Goal: Complete application form

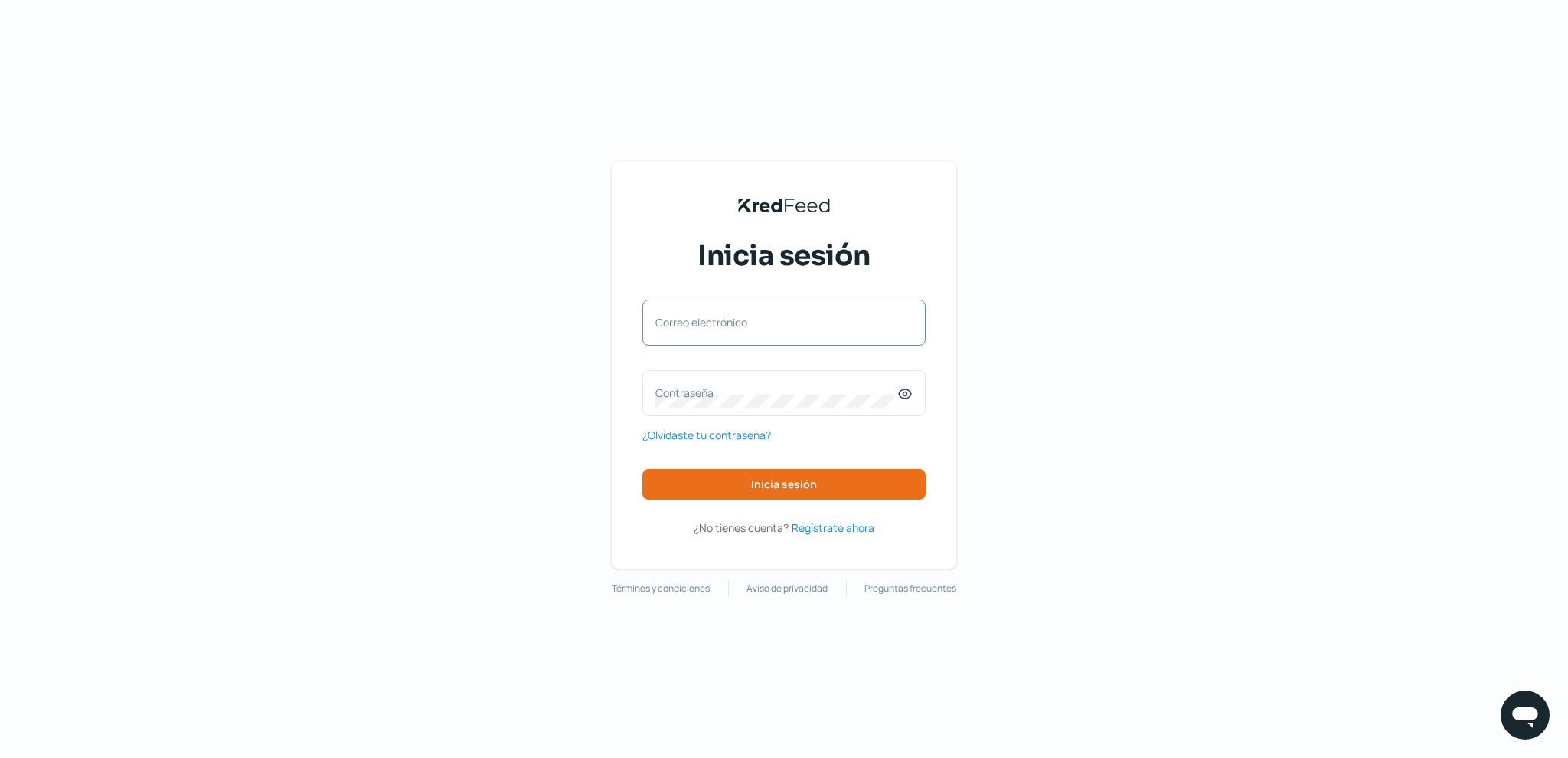
click at [847, 307] on div "Correo electrónico" at bounding box center [784, 322] width 284 height 46
click at [784, 337] on div "Correo electrónico" at bounding box center [784, 322] width 284 height 46
click at [730, 337] on div "Correo electrónico" at bounding box center [784, 322] width 284 height 46
click at [680, 325] on input "Correo electrónico" at bounding box center [784, 330] width 257 height 14
type input "[EMAIL_ADDRESS][DOMAIN_NAME]"
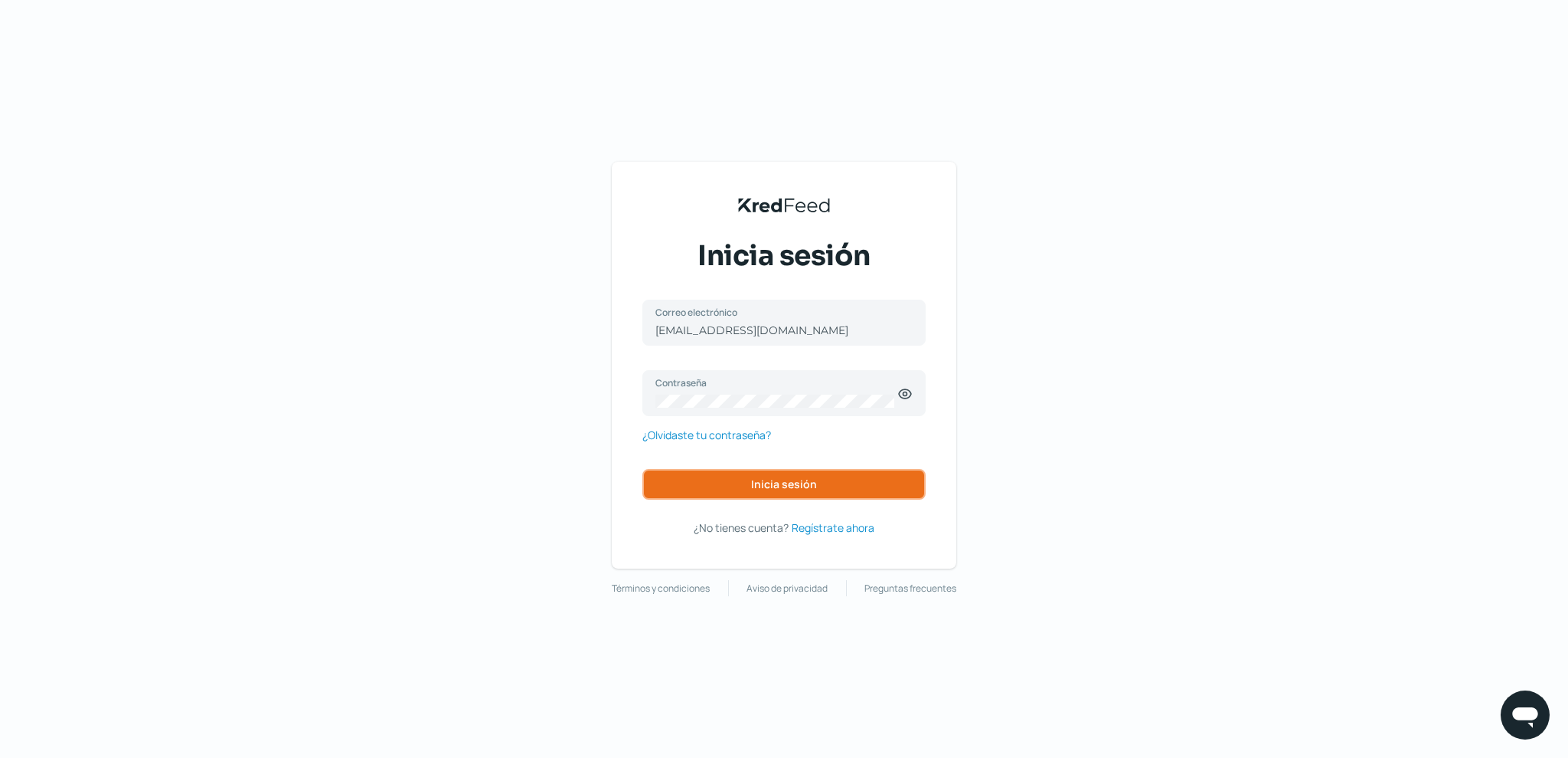
click at [805, 472] on button "Inicia sesión" at bounding box center [784, 484] width 284 height 31
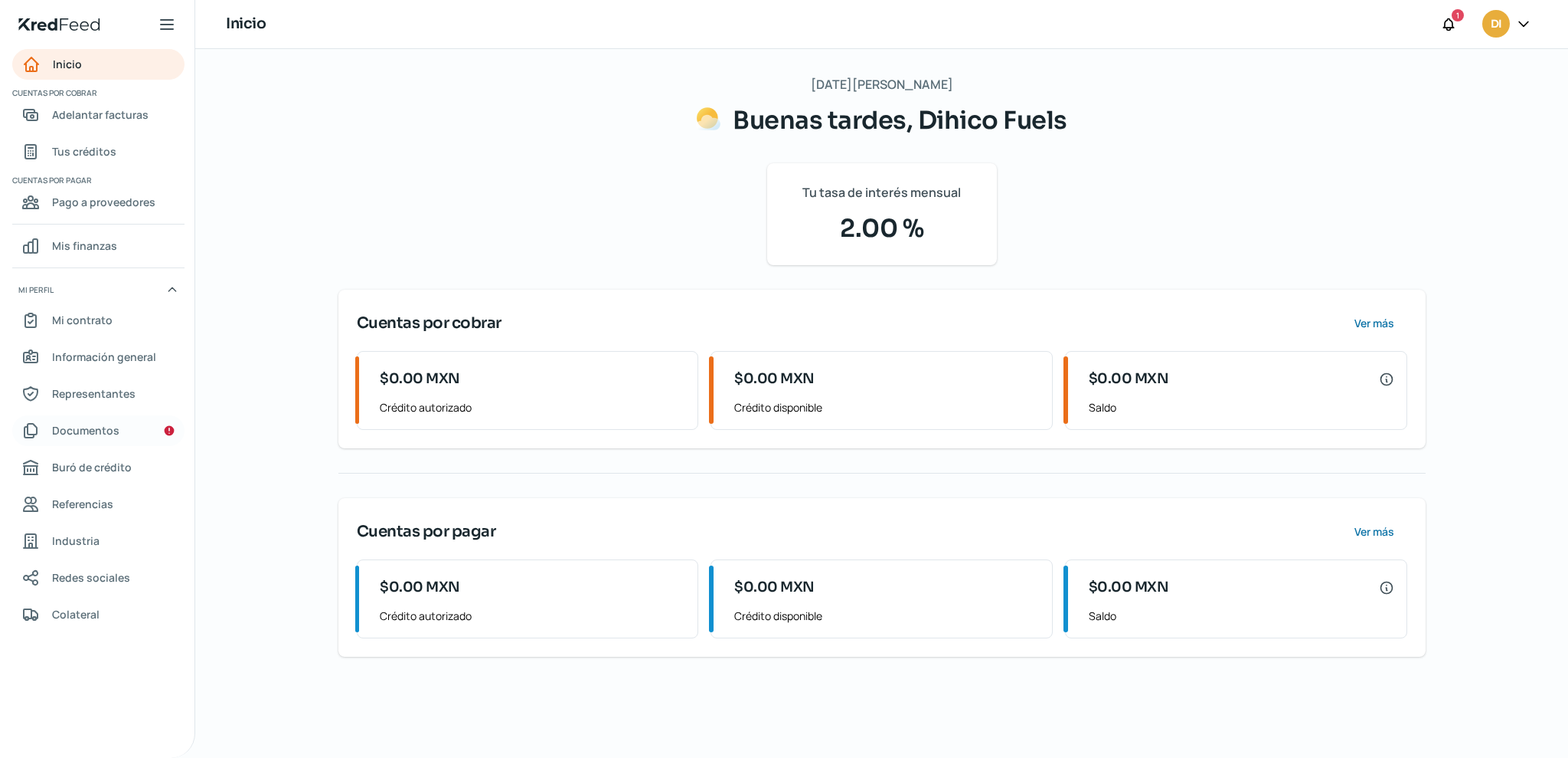
click at [113, 433] on span "Documentos" at bounding box center [85, 430] width 67 height 20
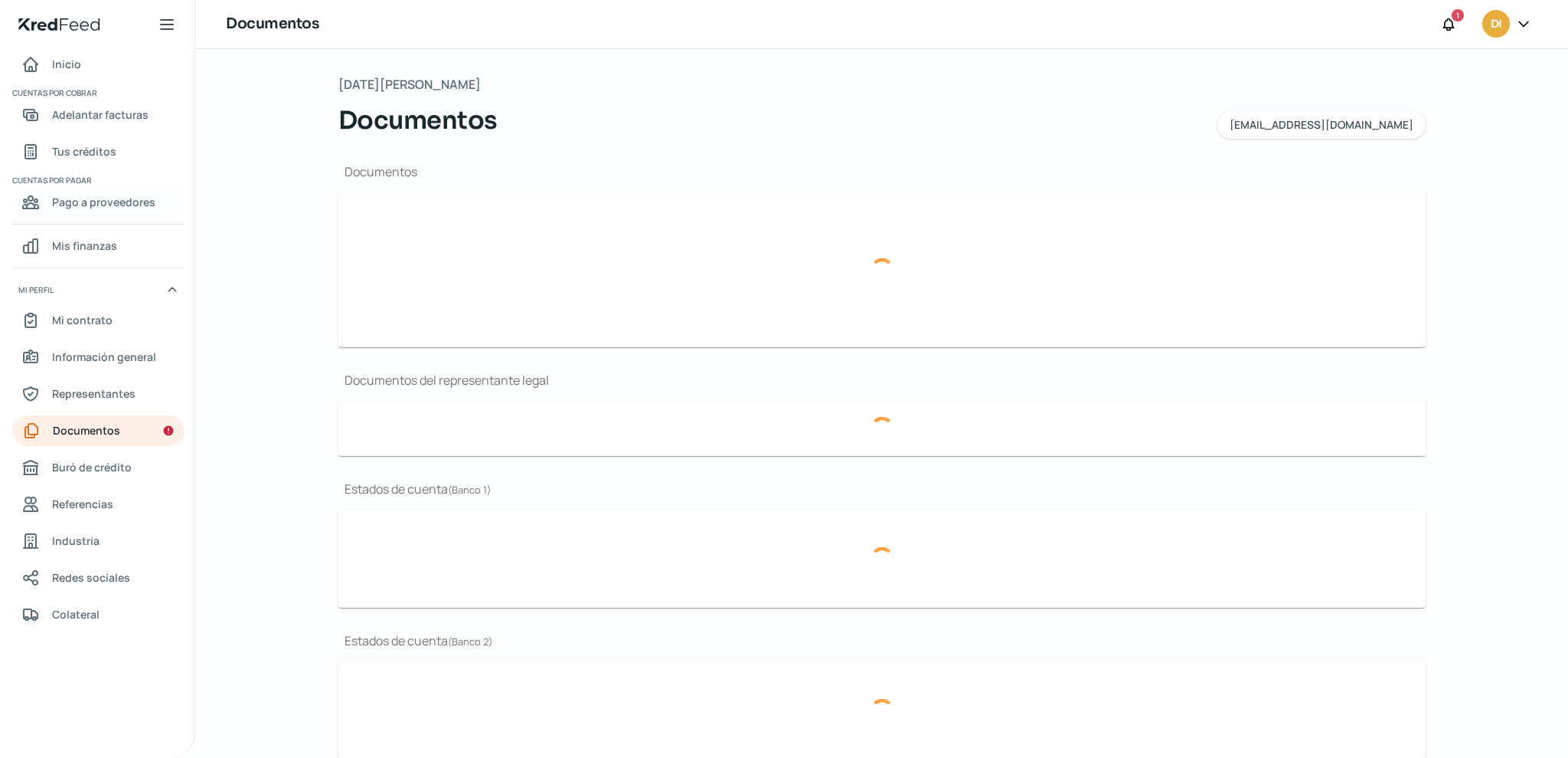
type input "Constancia [DATE].pdf"
type input "PRESENTACIÓN DIHICO.pdf"
type input "image-removebg-preview.png"
type input "b97e5025-58fd-4857-88b9-4d23e76a5a8e-thirdBalanceSheet-13-12-2024.pdf"
type input "Dihico Fuels BBVA 0121390023 [DATE].pdf"
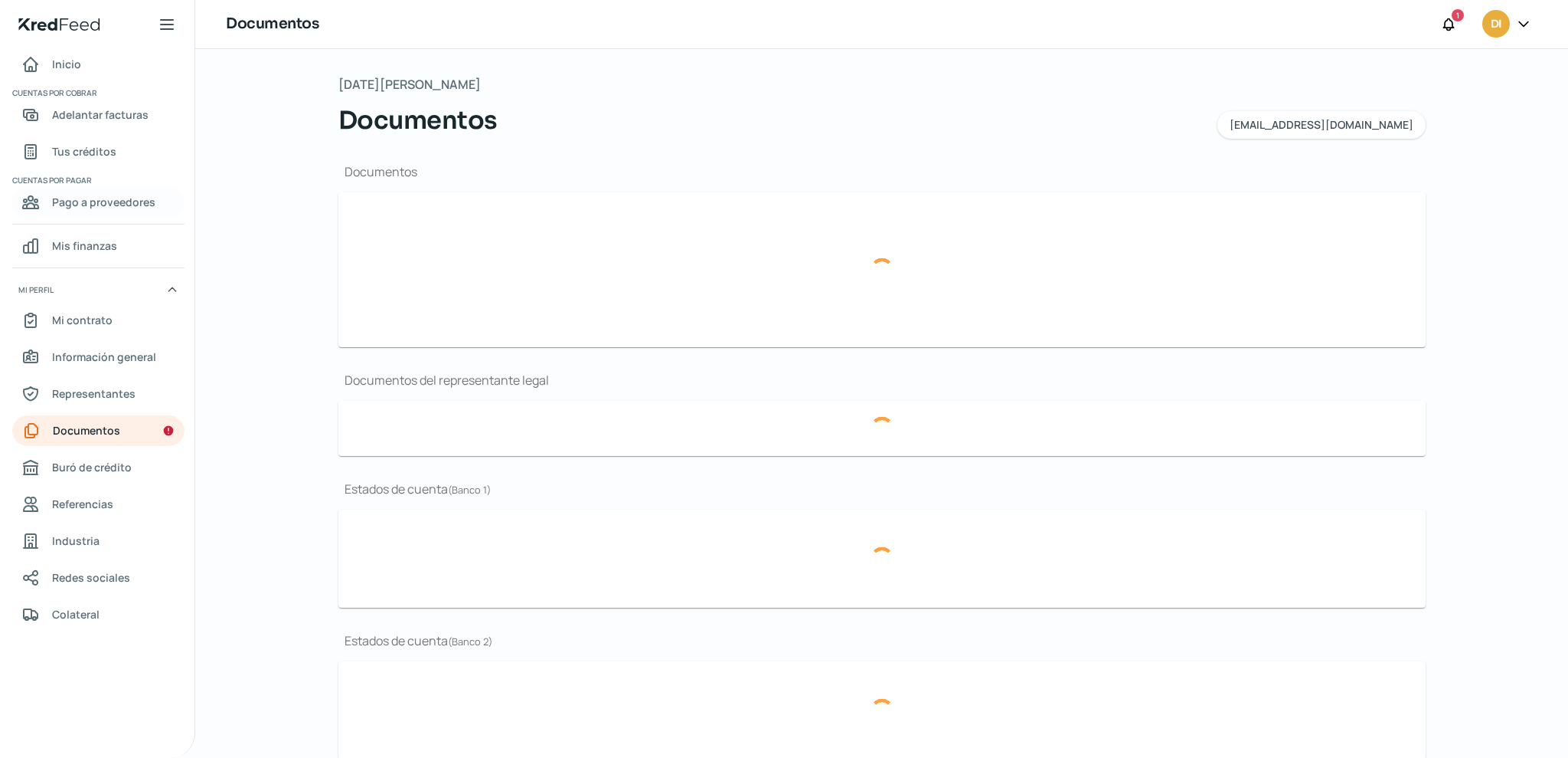
type input "Acta Dihico ultima nuena new con sellos [DATE] (4) (1).pdf"
type input "Dihico Fuels Banorte 1285194248 [DATE].PDF"
type input "Dihico Fuels BANORTE 1285194248 [DATE].PDF"
type input "Dihico Fuels Banorte 1285194248 [DATE].pdf"
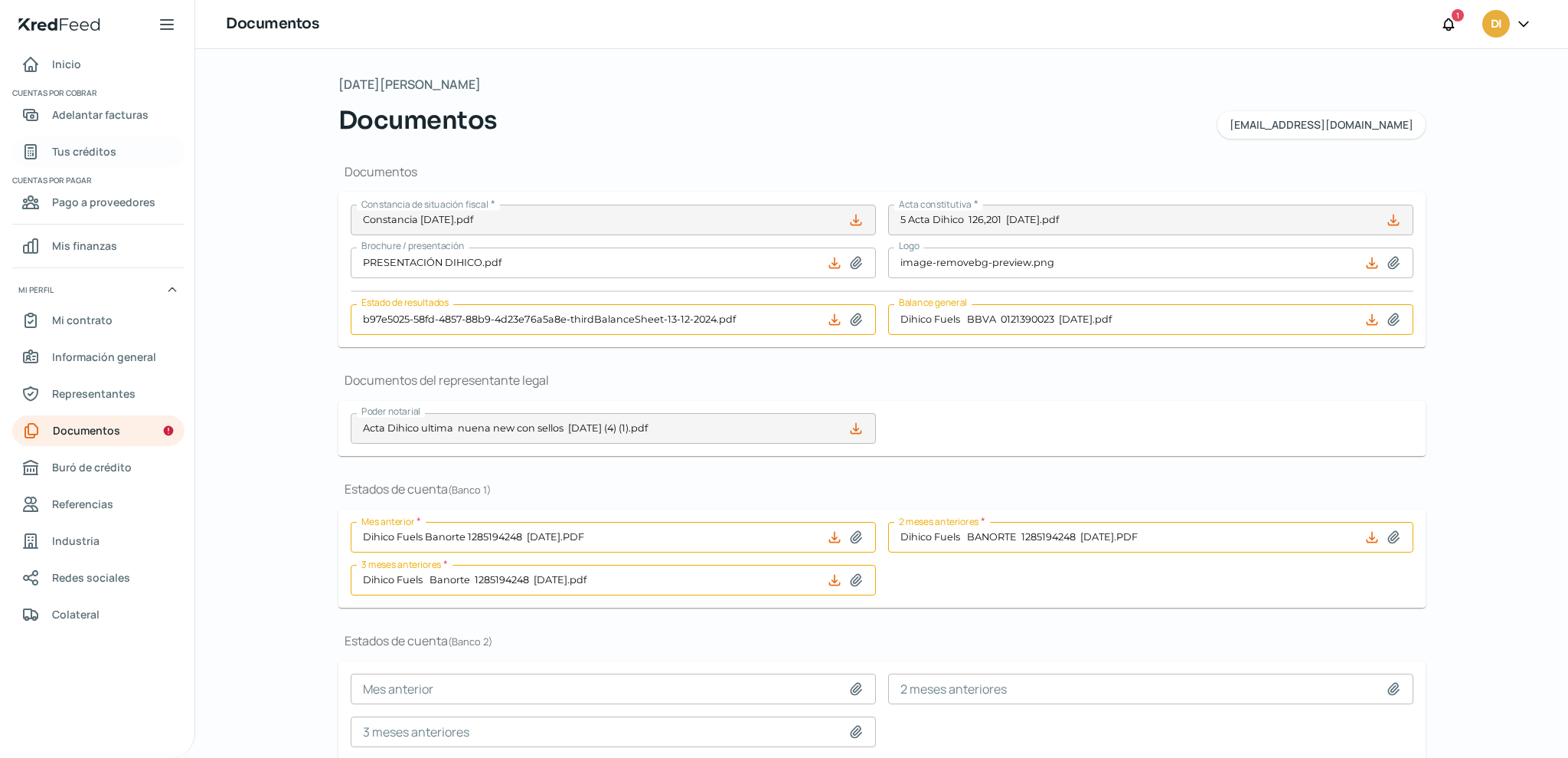
click at [144, 144] on link "Tus créditos" at bounding box center [98, 151] width 172 height 31
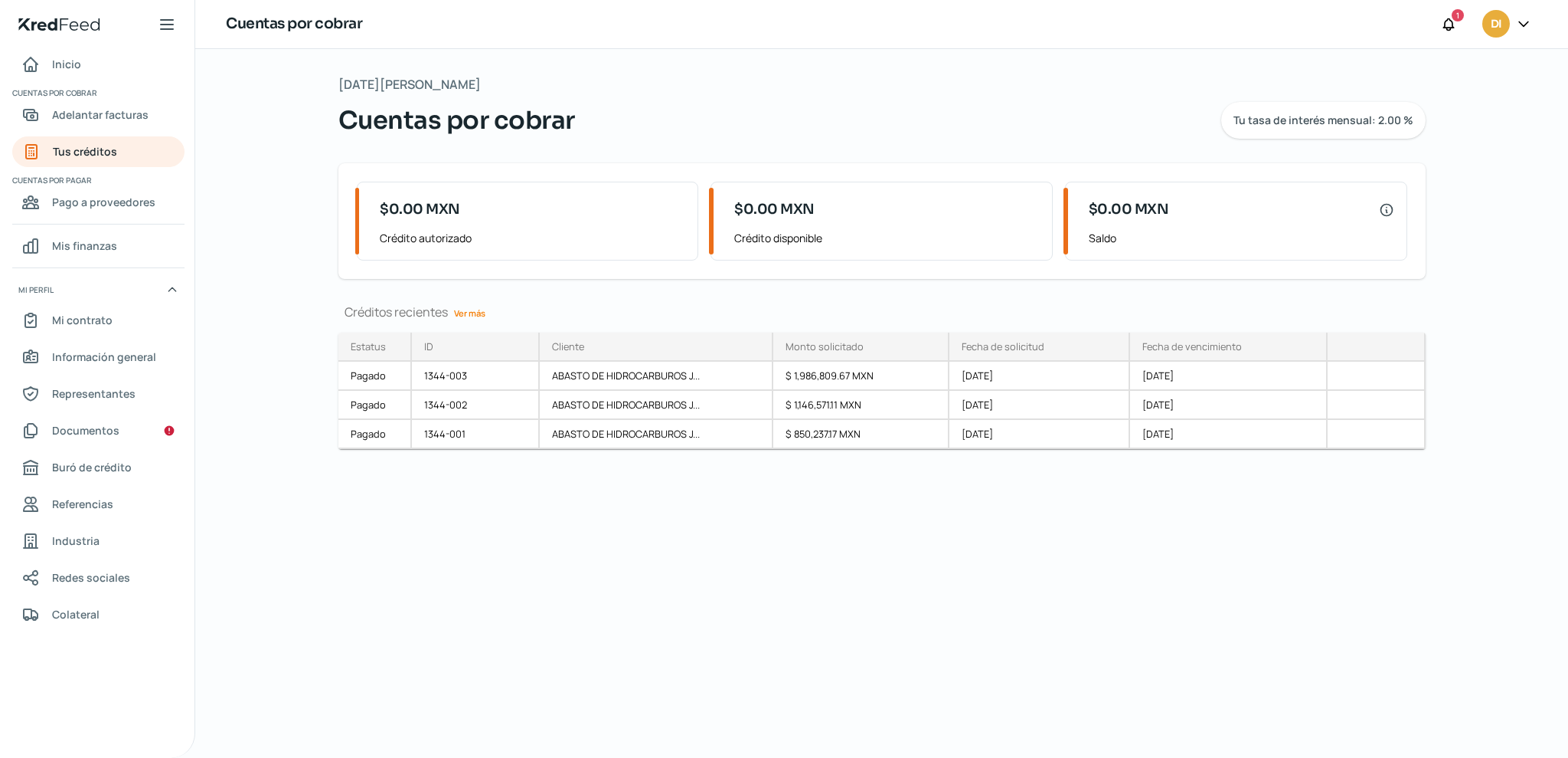
click at [1306, 188] on div "[DATE][PERSON_NAME] Cuentas por cobrar Tu tasa de interés mensual: 2.00 % $0.00…" at bounding box center [882, 404] width 1373 height 709
